Goal: Find specific page/section: Find specific page/section

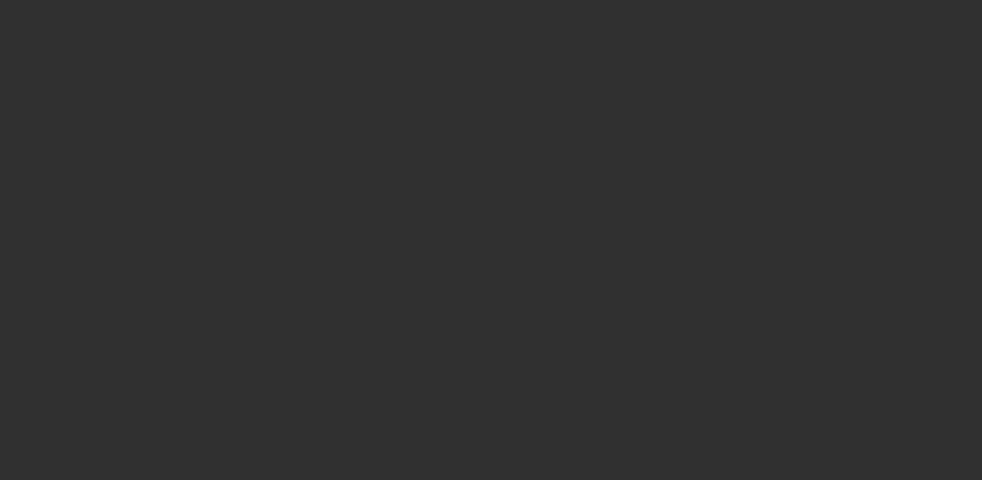
select select "10"
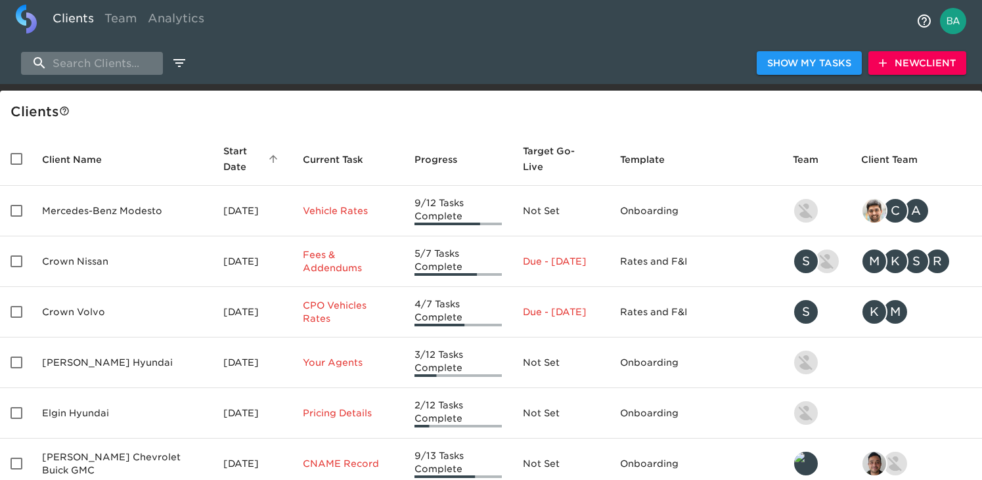
click at [64, 63] on input "search" at bounding box center [92, 63] width 142 height 23
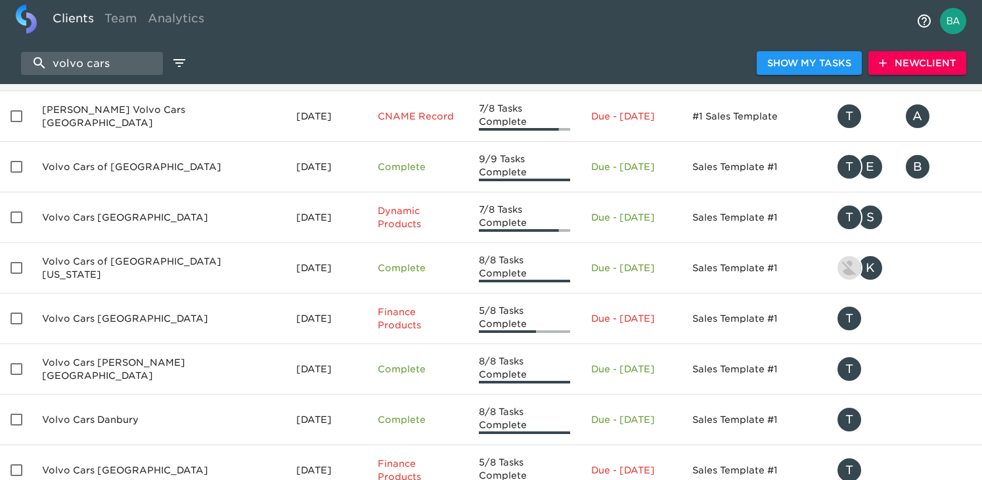
scroll to position [247, 0]
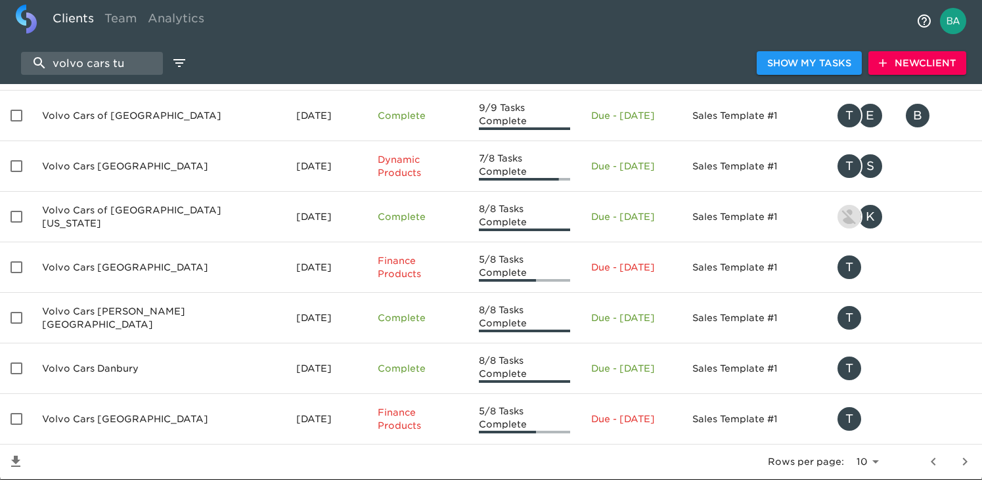
scroll to position [116, 0]
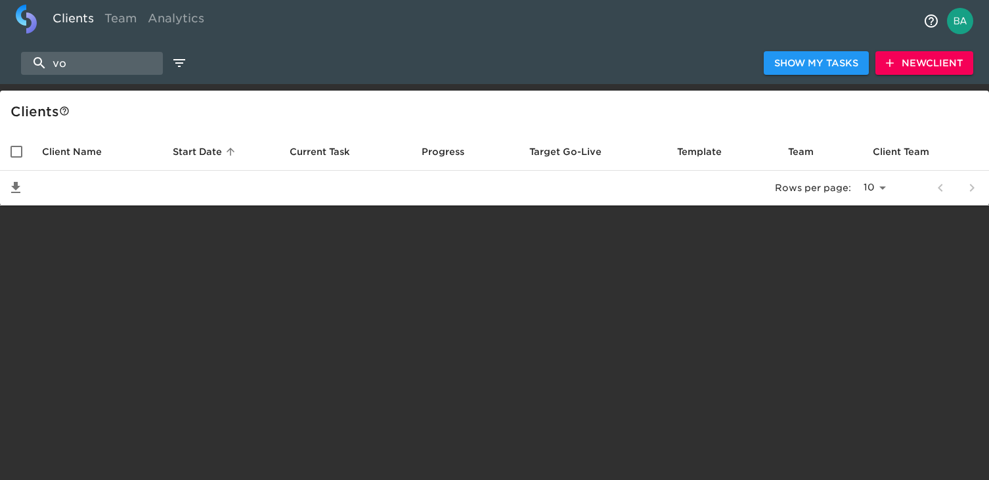
type input "v"
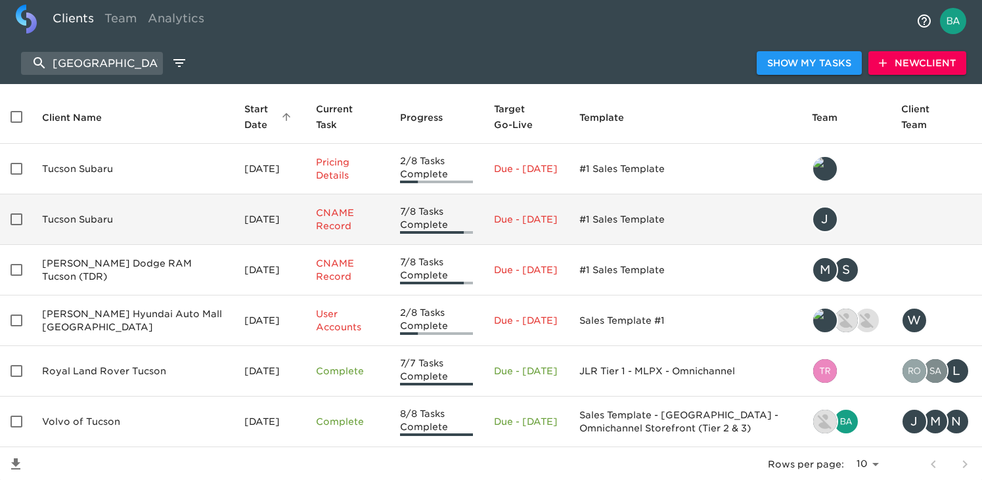
scroll to position [86, 0]
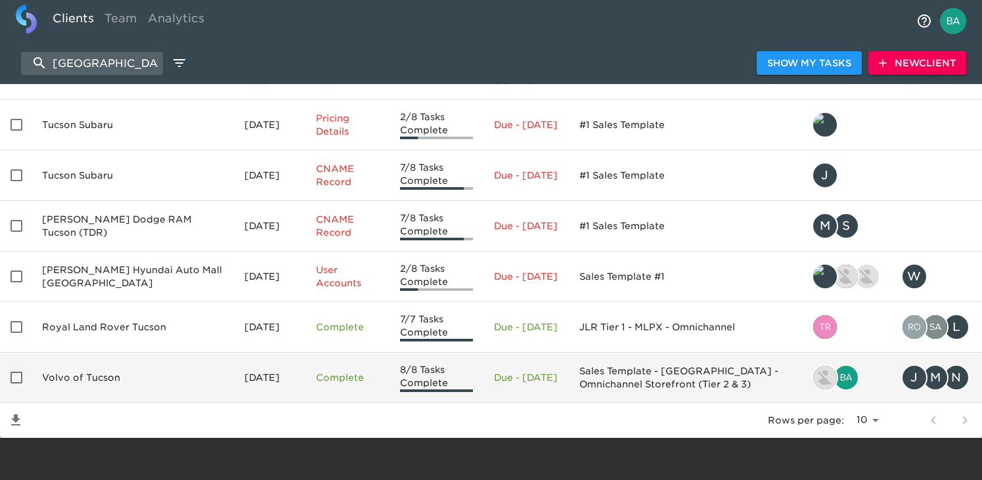
type input "[GEOGRAPHIC_DATA]"
click at [80, 364] on td "Volvo of Tucson" at bounding box center [133, 378] width 202 height 51
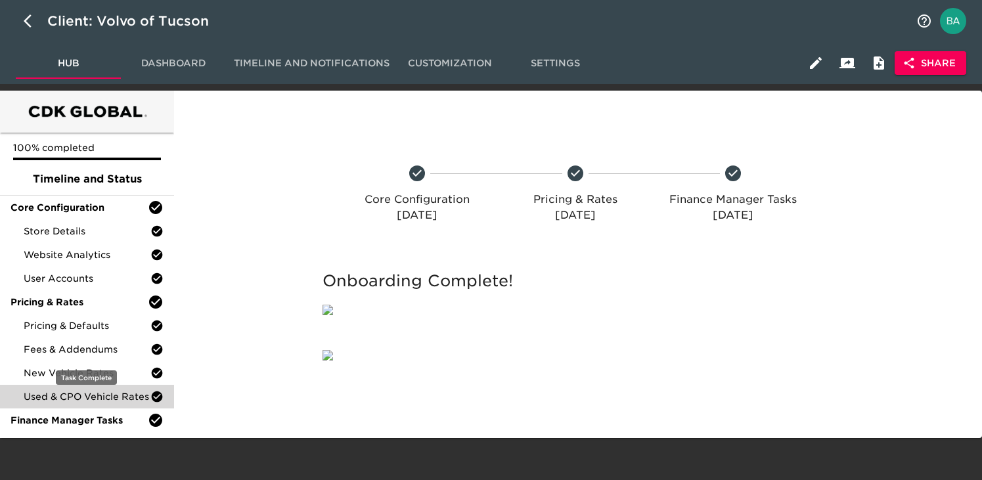
scroll to position [57, 0]
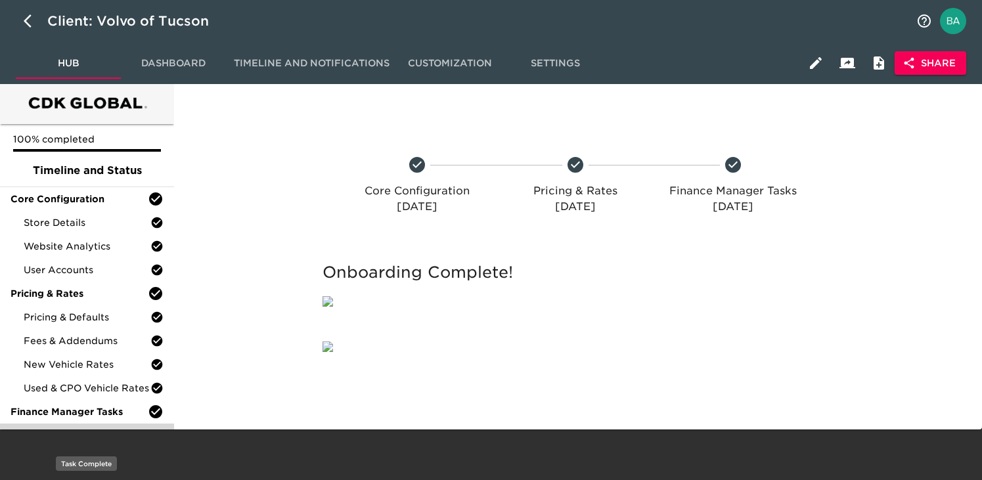
click at [56, 429] on span "Finance Product Menu" at bounding box center [87, 435] width 127 height 13
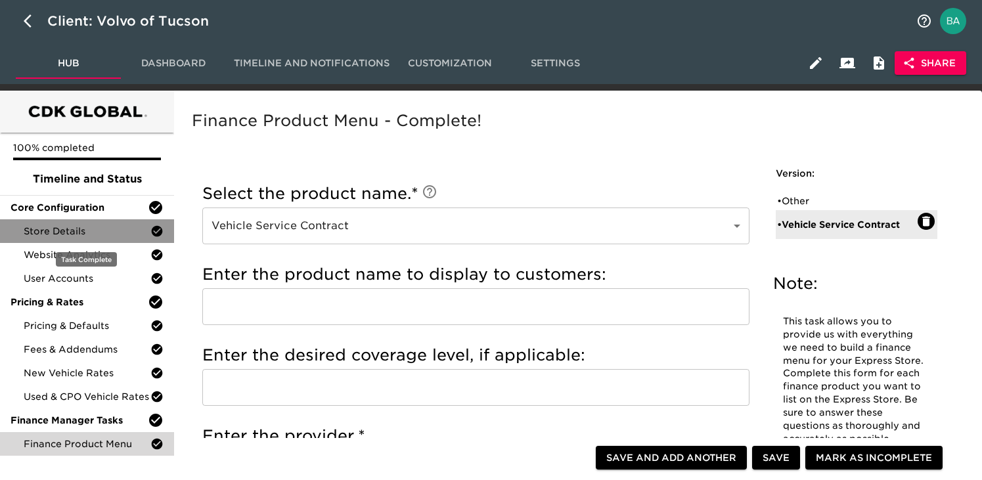
click at [50, 223] on div "Store Details" at bounding box center [87, 231] width 174 height 24
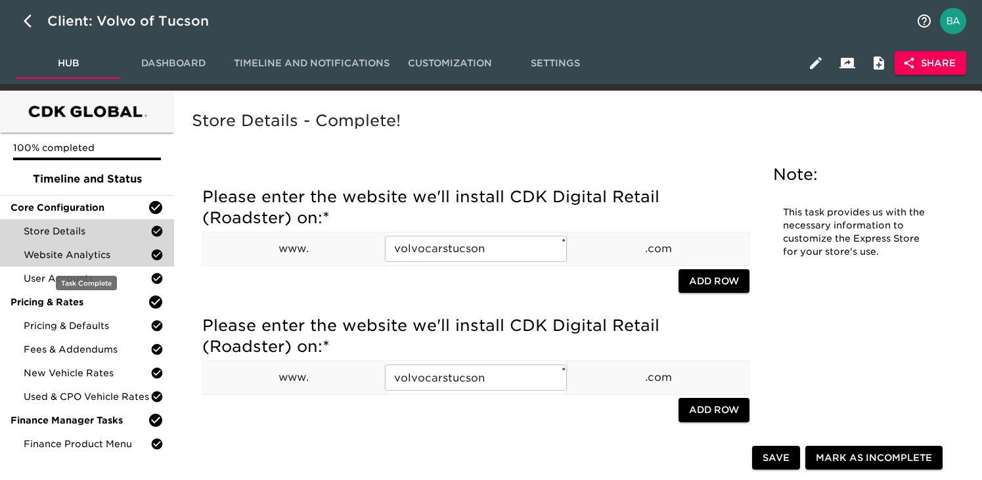
click at [81, 254] on span "Website Analytics" at bounding box center [87, 254] width 127 height 13
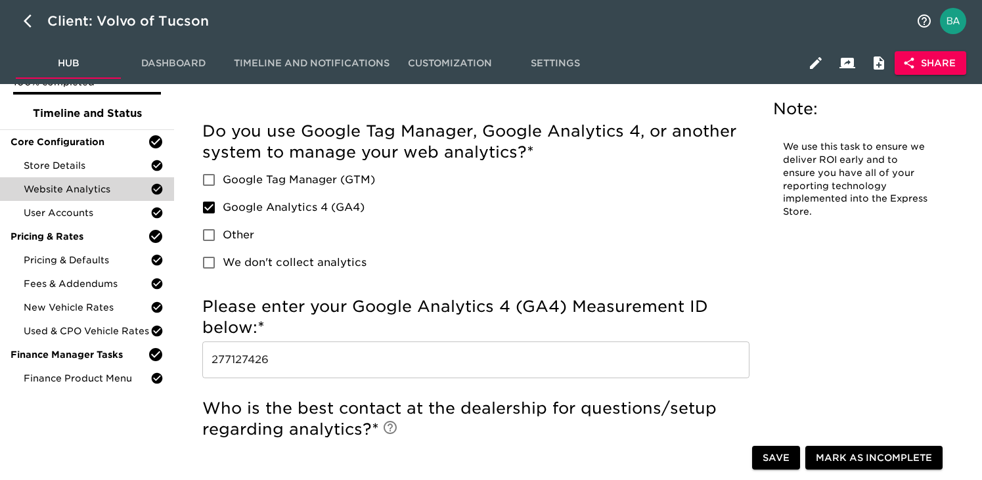
scroll to position [110, 0]
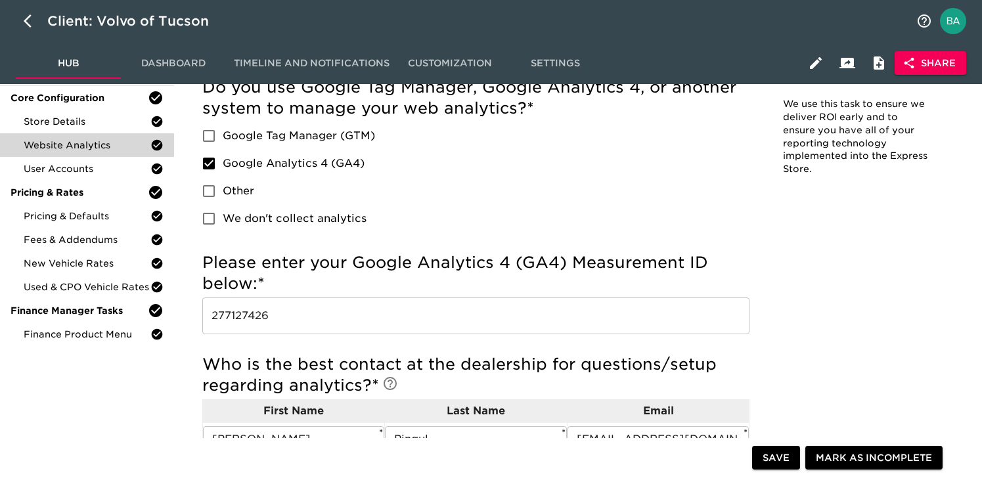
click at [244, 315] on input "277127426" at bounding box center [475, 315] width 547 height 37
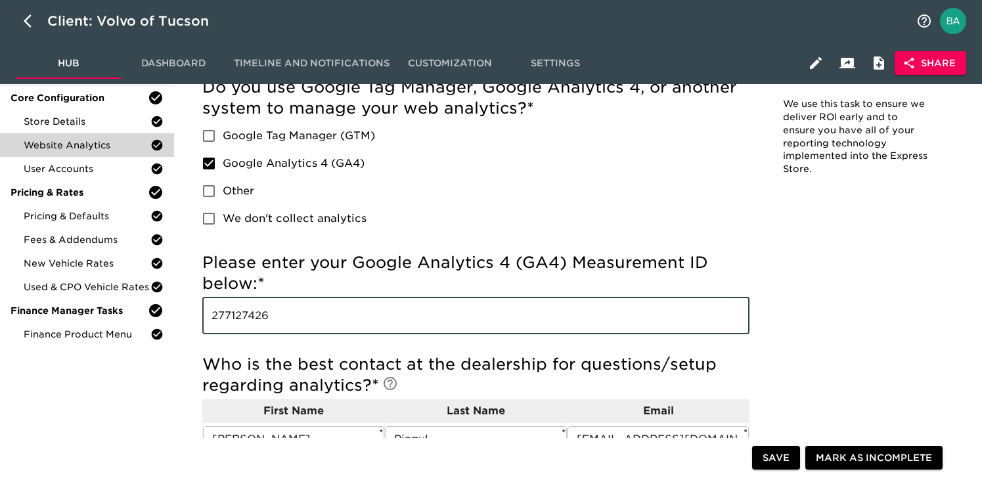
click at [244, 315] on input "277127426" at bounding box center [475, 315] width 547 height 37
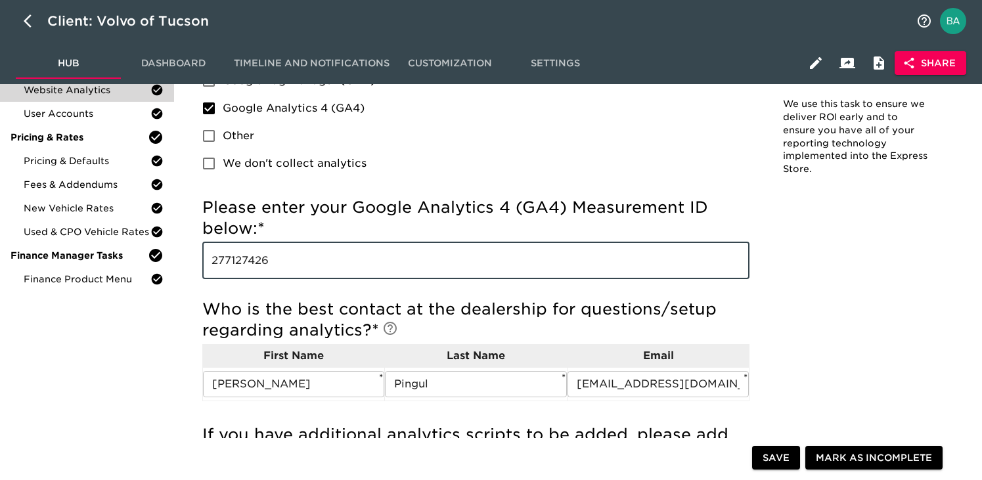
scroll to position [0, 0]
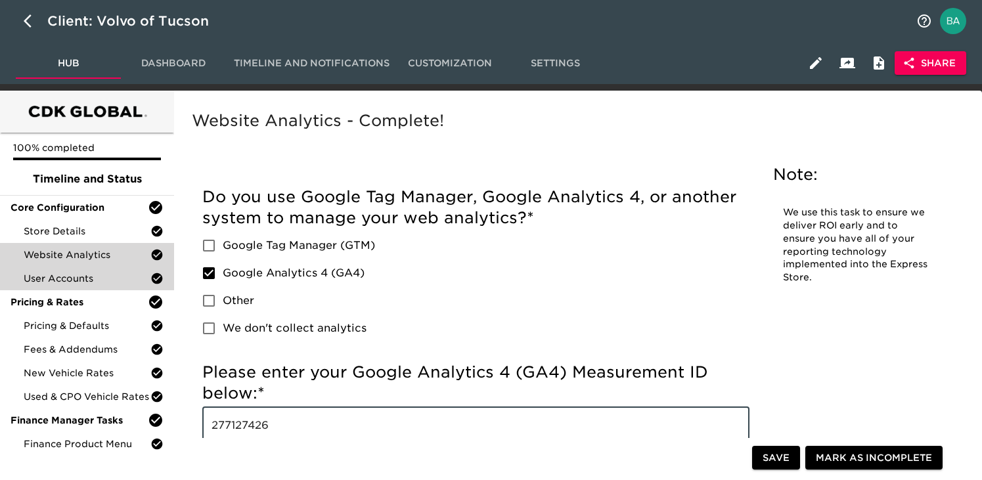
click at [41, 284] on span "User Accounts" at bounding box center [87, 278] width 127 height 13
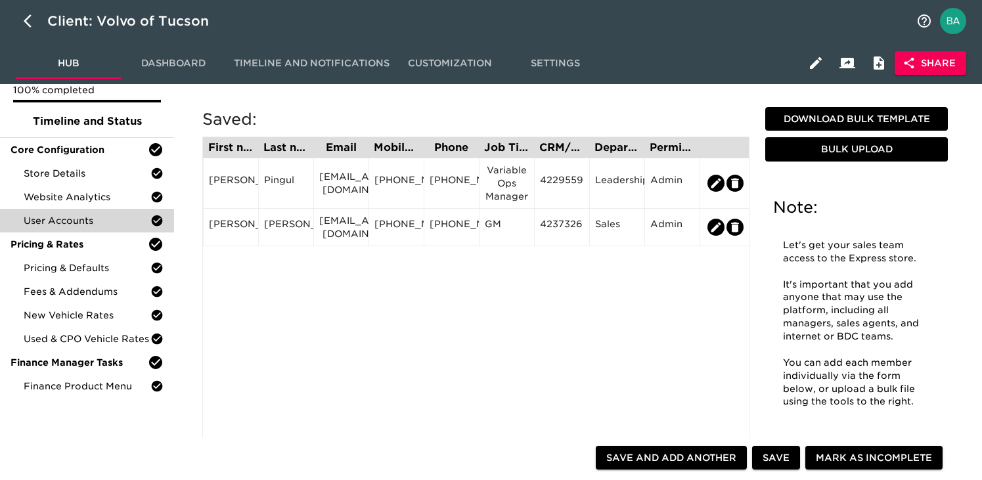
scroll to position [79, 0]
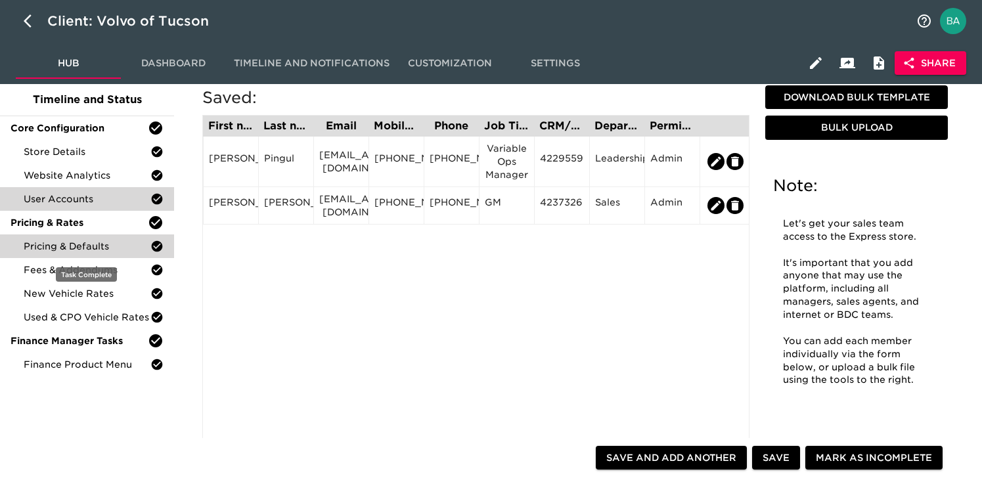
click at [76, 246] on span "Pricing & Defaults" at bounding box center [87, 246] width 127 height 13
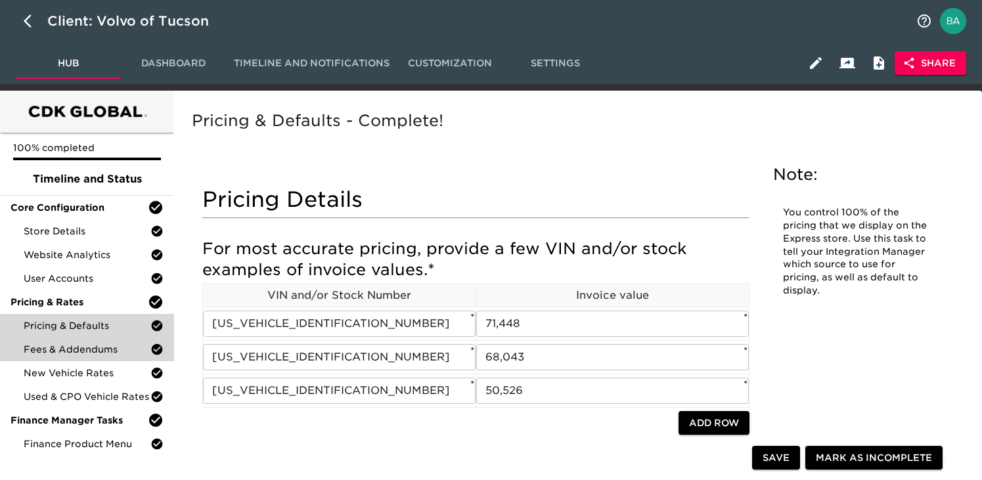
click at [69, 347] on span "Fees & Addendums" at bounding box center [87, 349] width 127 height 13
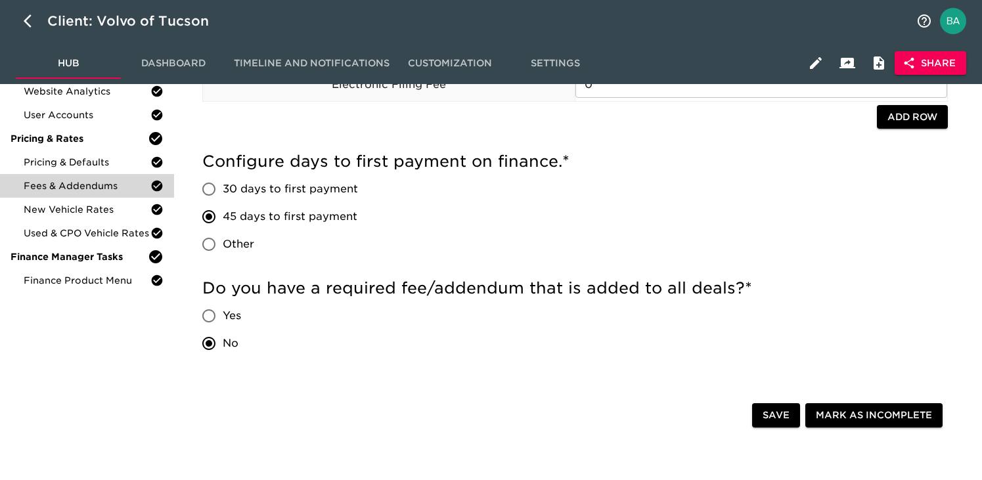
scroll to position [165, 0]
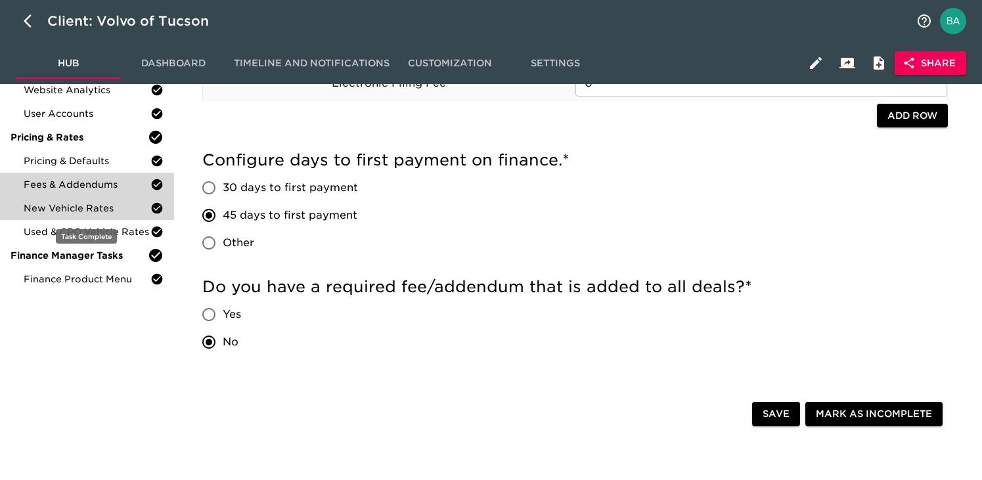
click at [56, 204] on span "New Vehicle Rates" at bounding box center [87, 208] width 127 height 13
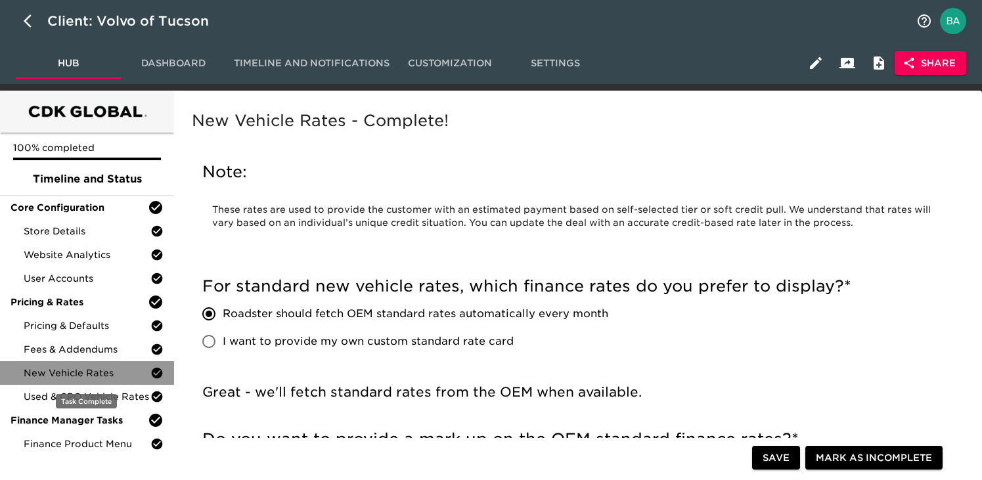
click at [71, 384] on div "New Vehicle Rates" at bounding box center [87, 373] width 174 height 24
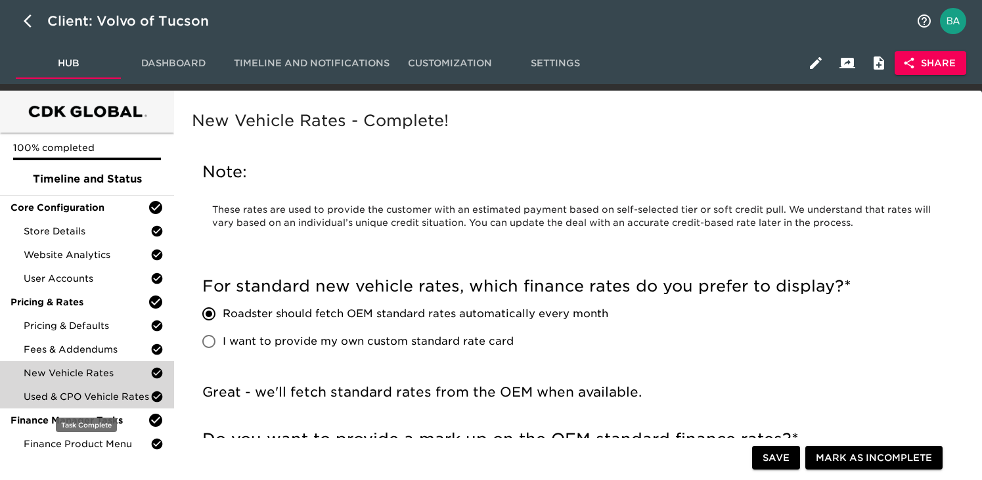
click at [62, 397] on span "Used & CPO Vehicle Rates" at bounding box center [87, 396] width 127 height 13
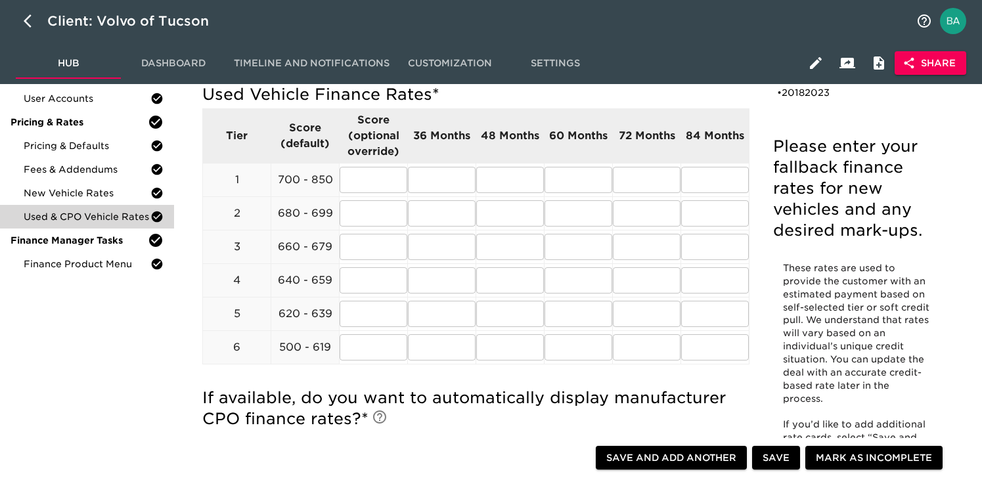
scroll to position [188, 0]
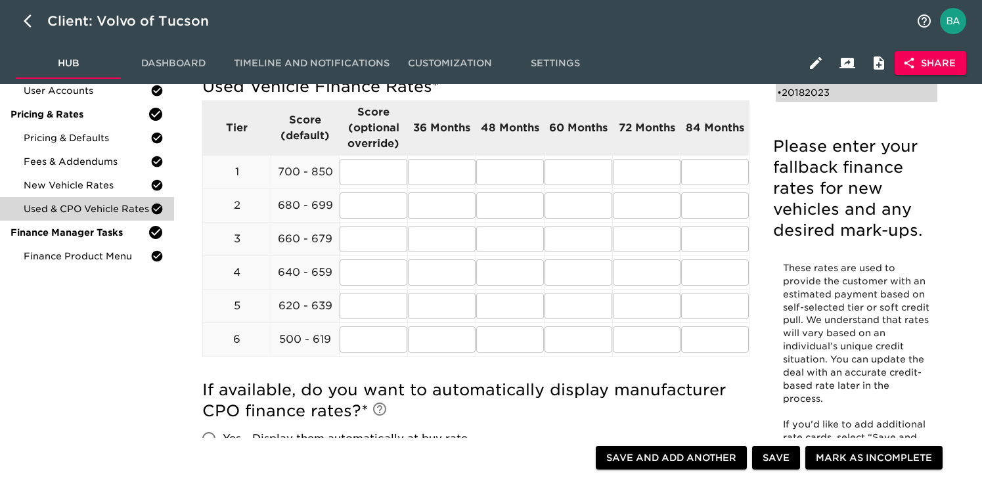
click at [826, 95] on div "• 20182023" at bounding box center [847, 92] width 141 height 13
type input "2018"
type input "2023"
radio input "true"
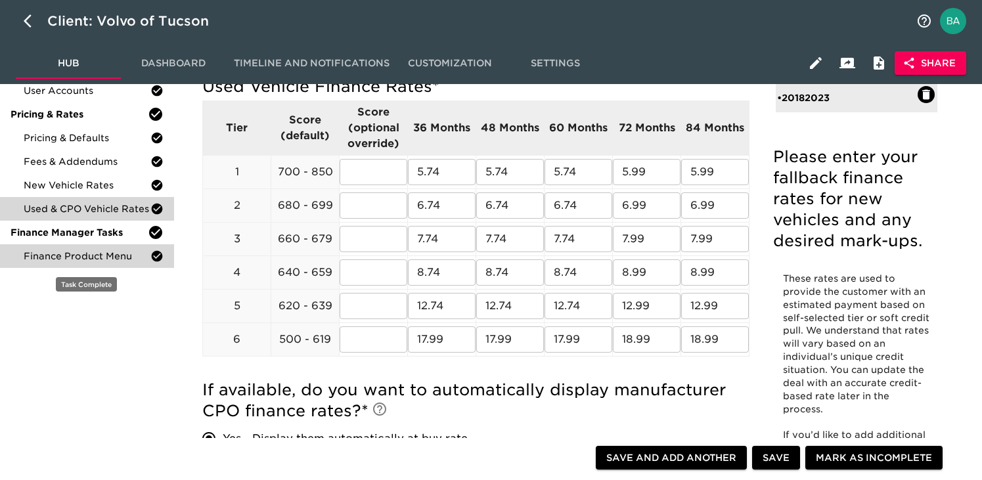
click at [69, 260] on span "Finance Product Menu" at bounding box center [87, 256] width 127 height 13
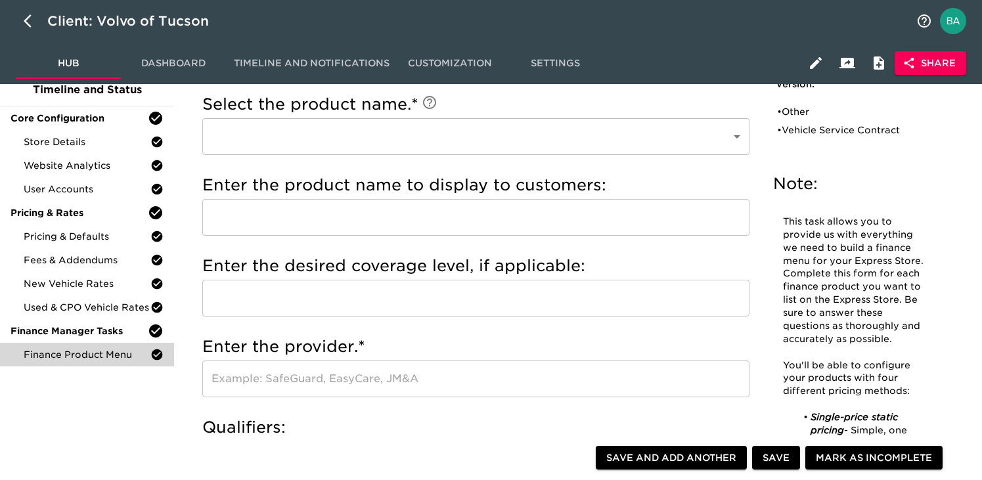
scroll to position [15, 0]
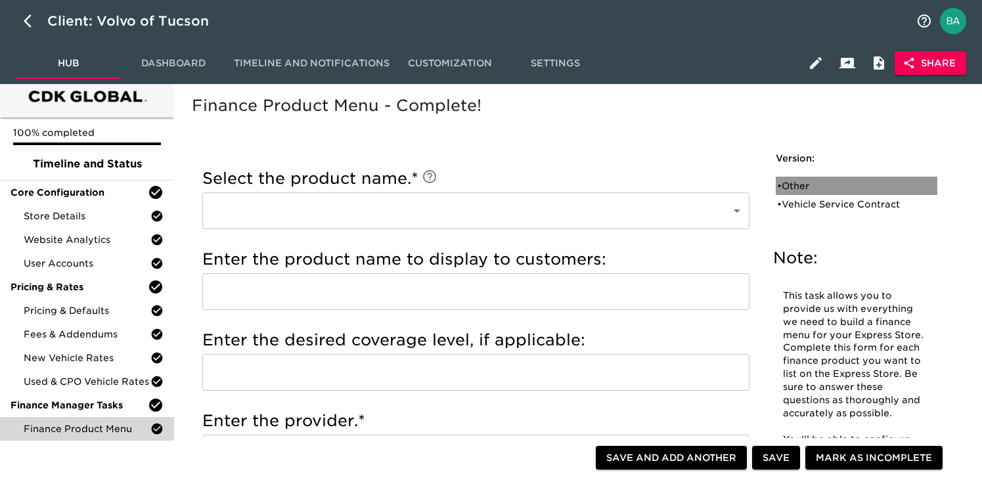
click at [810, 187] on div "• Other" at bounding box center [847, 185] width 141 height 13
type input "Other"
type input "JM&A"
radio input "true"
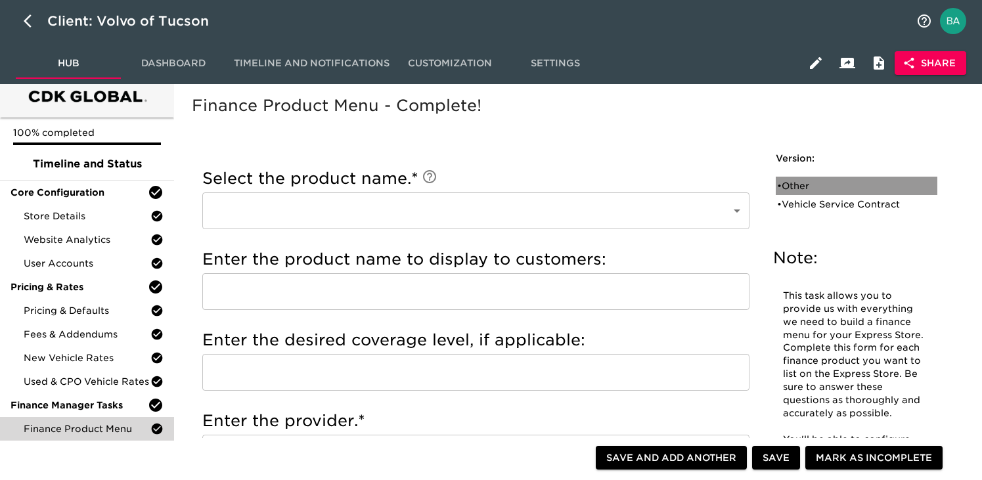
radio input "true"
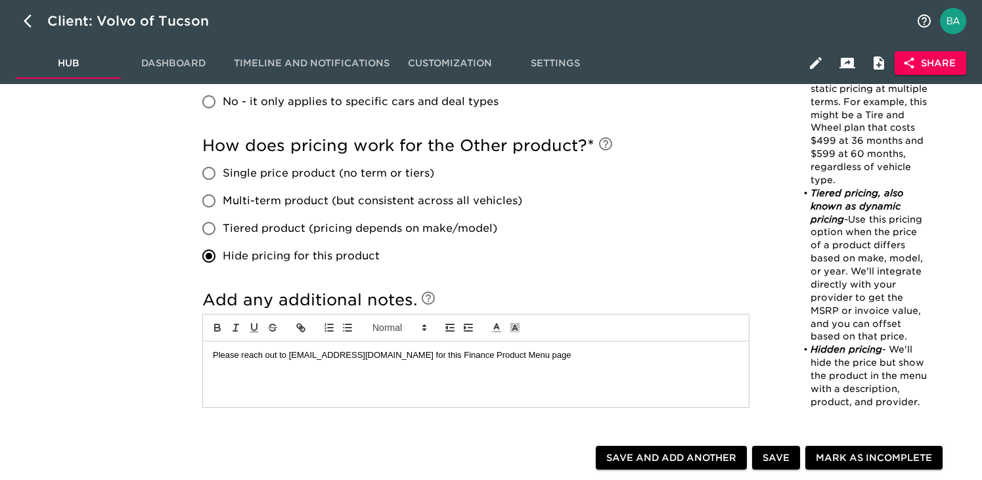
scroll to position [737, 0]
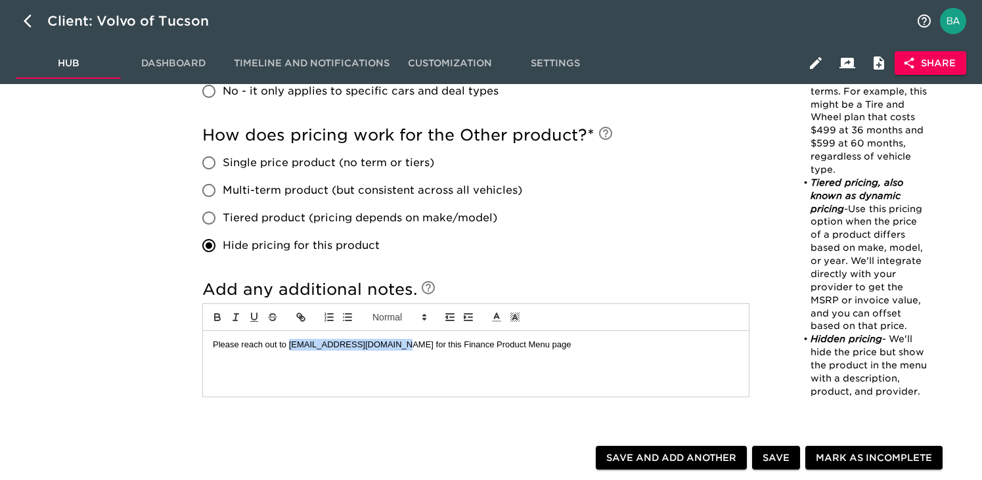
drag, startPoint x: 290, startPoint y: 347, endPoint x: 393, endPoint y: 346, distance: 103.1
click at [393, 346] on p "Please reach out to [EMAIL_ADDRESS][DOMAIN_NAME] for this Finance Product Menu …" at bounding box center [476, 345] width 526 height 12
copy p "[EMAIL_ADDRESS][DOMAIN_NAME]"
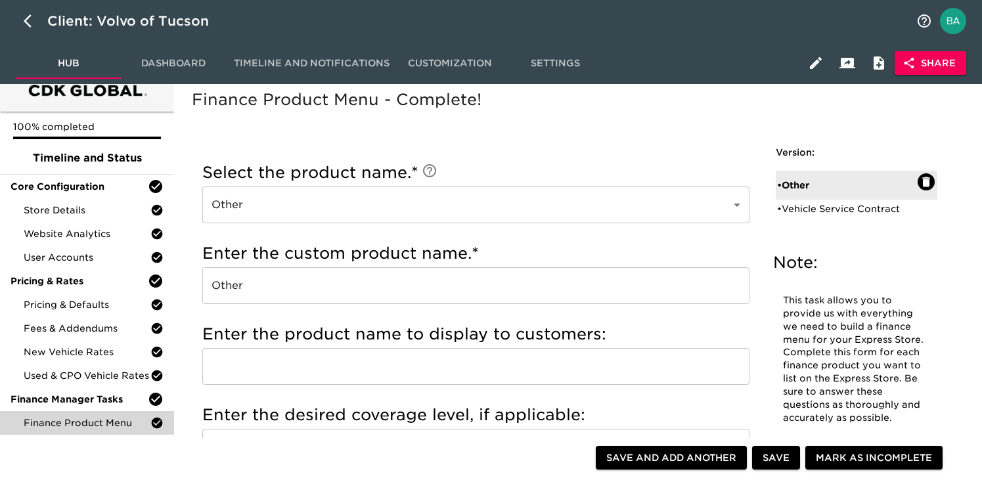
scroll to position [0, 0]
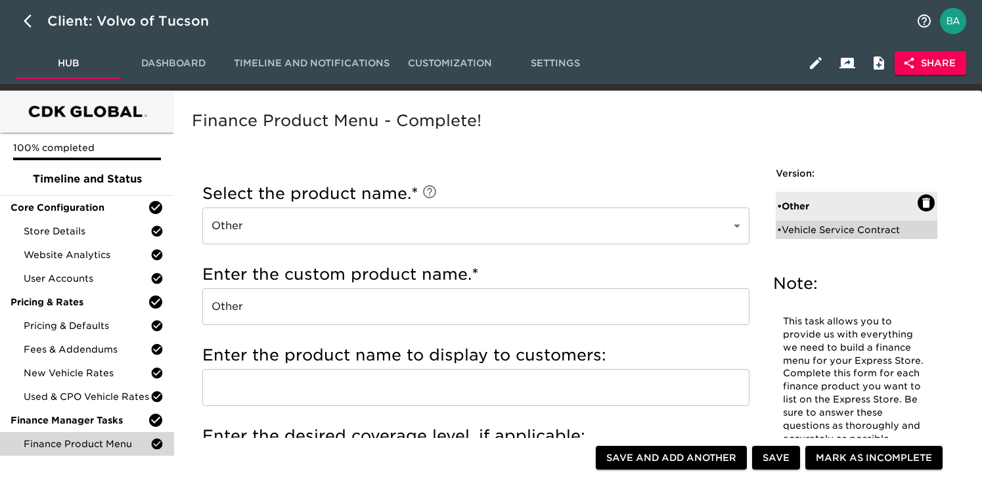
click at [825, 229] on div "• Vehicle Service Contract" at bounding box center [847, 229] width 141 height 13
type input "Vehicle Service Contract"
radio input "true"
radio input "false"
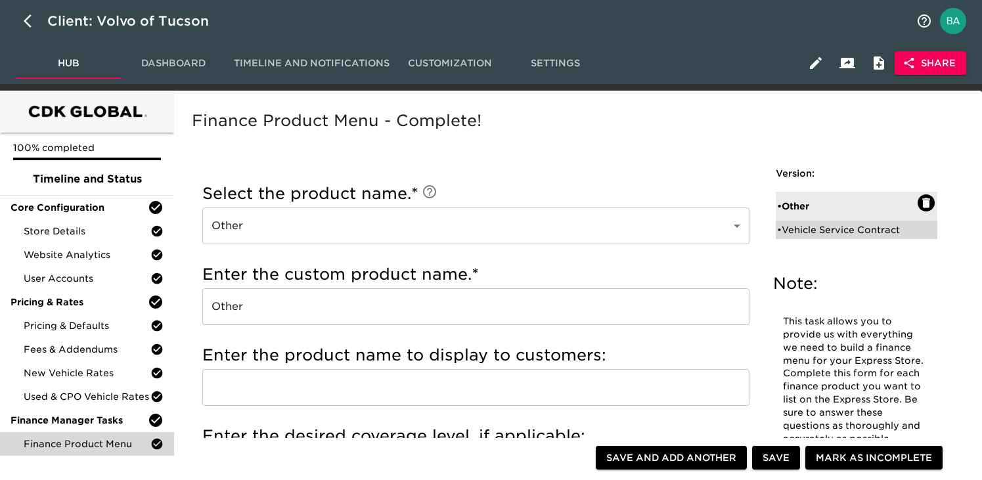
type input "45273"
radio input "true"
type input "100%"
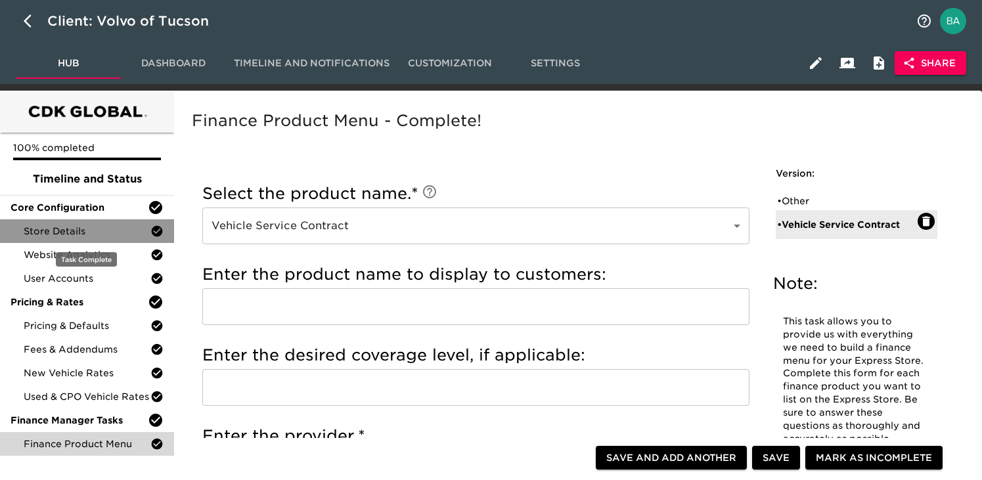
click at [69, 237] on span "Store Details" at bounding box center [87, 231] width 127 height 13
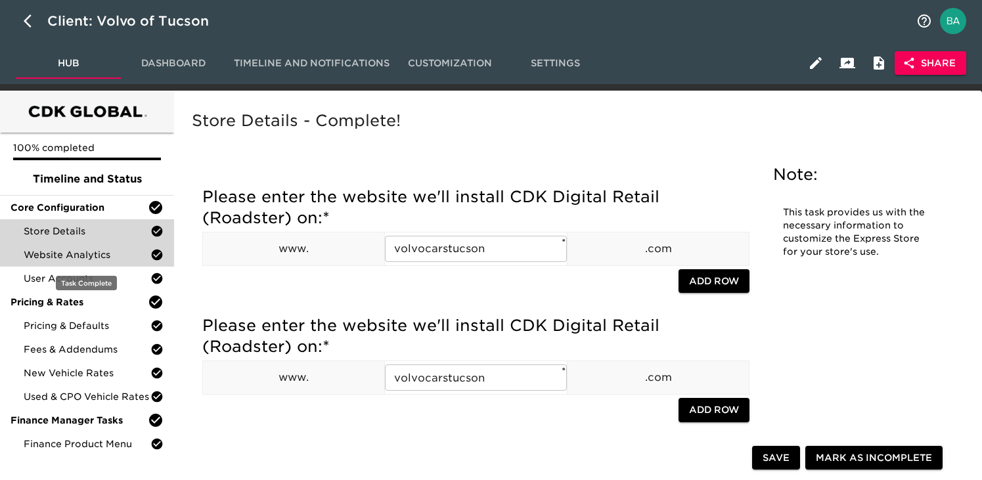
click at [46, 256] on span "Website Analytics" at bounding box center [87, 254] width 127 height 13
